Goal: Find specific page/section: Find specific page/section

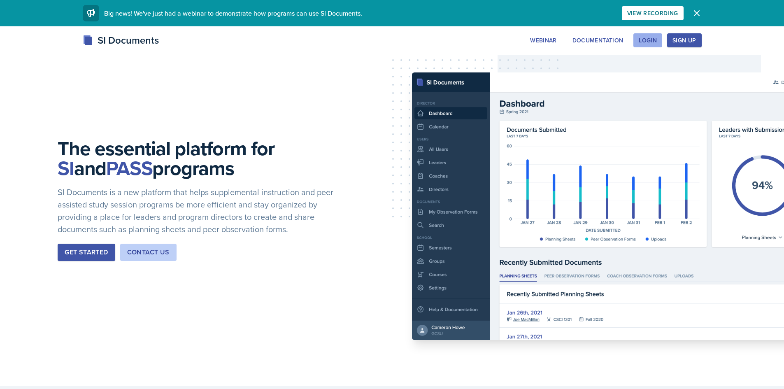
click at [638, 36] on button "Login" at bounding box center [647, 40] width 29 height 14
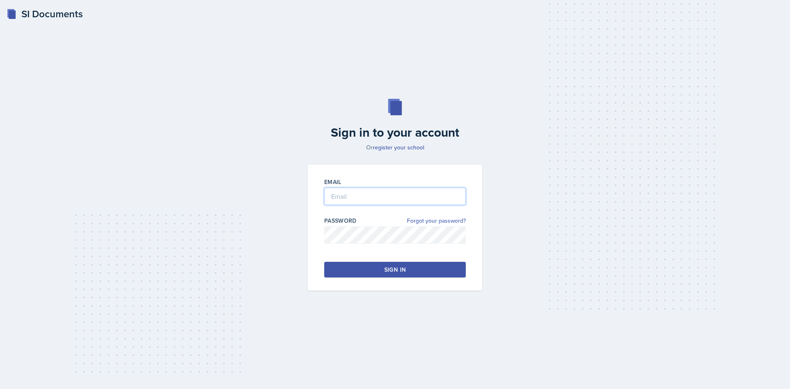
type input "[EMAIL_ADDRESS][DOMAIN_NAME]"
click at [425, 267] on button "Sign in" at bounding box center [395, 270] width 142 height 16
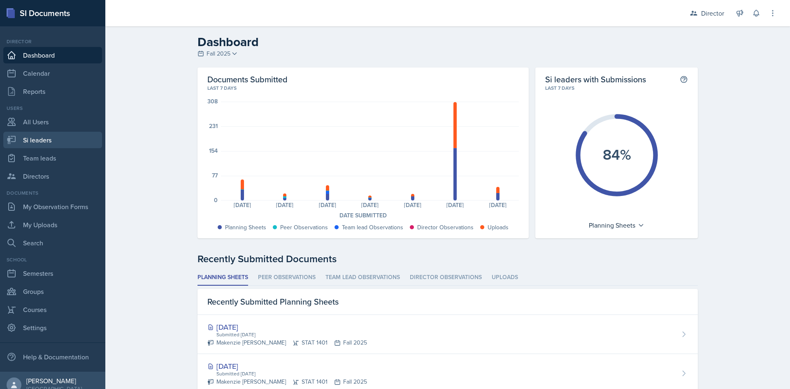
click at [27, 140] on link "Si leaders" at bounding box center [52, 140] width 99 height 16
select select "2bed604d-1099-4043-b1bc-2365e8740244"
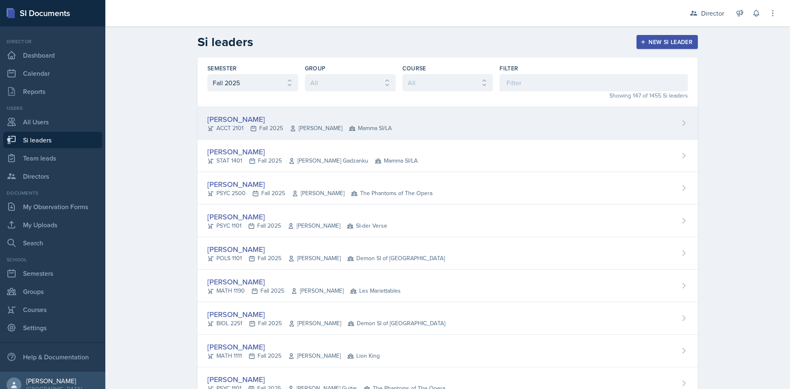
click at [330, 125] on span "[PERSON_NAME]" at bounding box center [316, 128] width 53 height 9
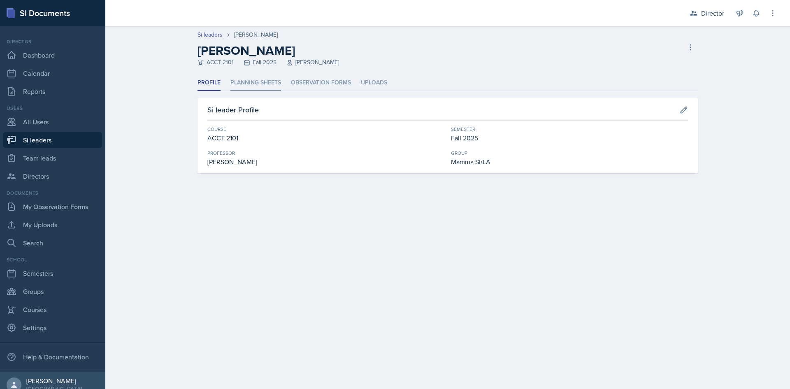
click at [274, 81] on li "Planning Sheets" at bounding box center [255, 83] width 51 height 16
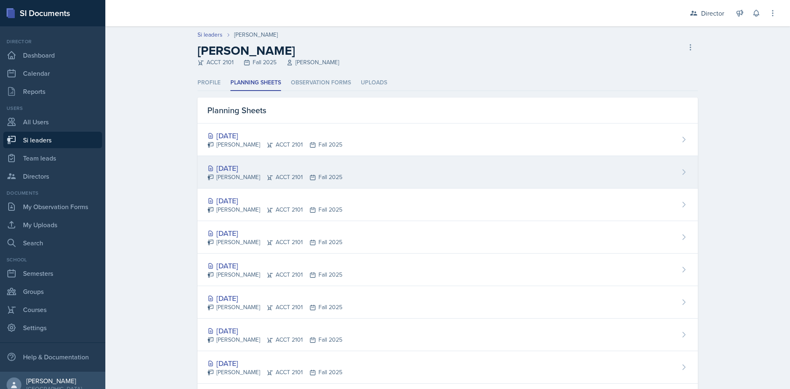
click at [235, 170] on div "[DATE]" at bounding box center [274, 168] width 135 height 11
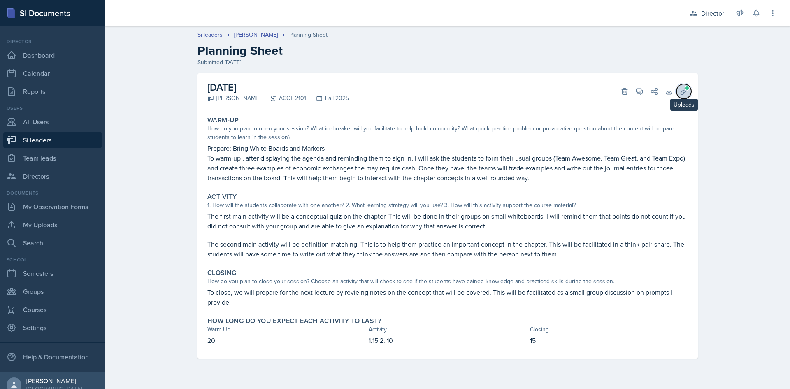
click at [681, 94] on icon at bounding box center [684, 91] width 6 height 6
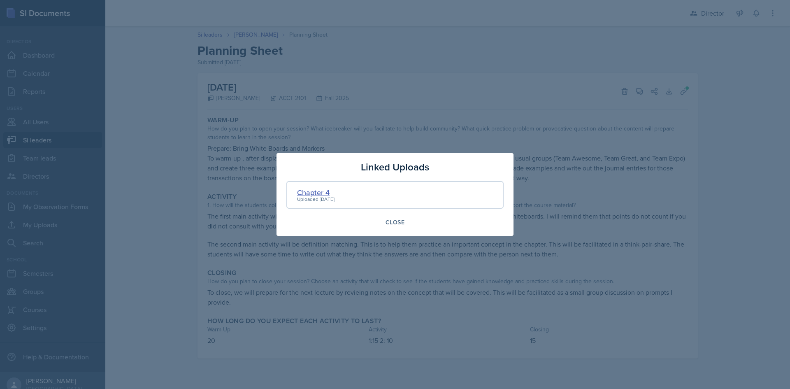
click at [317, 190] on div "Chapter 4" at bounding box center [315, 192] width 37 height 11
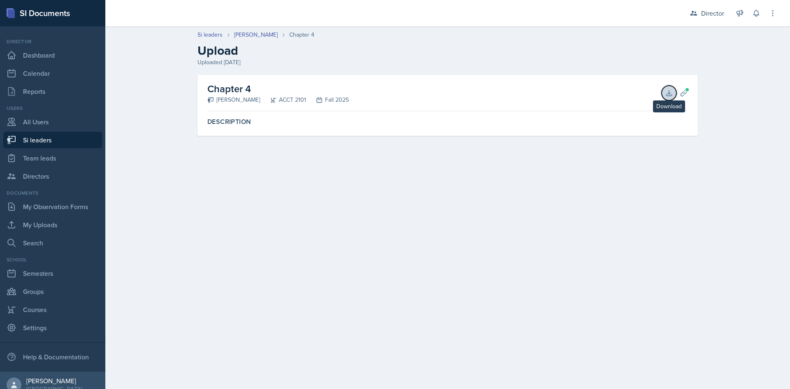
click at [668, 95] on icon at bounding box center [668, 92] width 5 height 5
